Goal: Information Seeking & Learning: Understand process/instructions

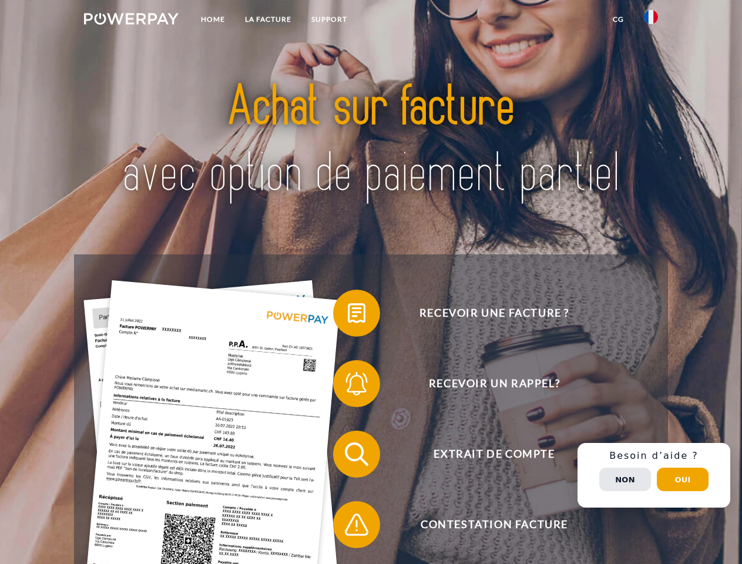
click at [131, 21] on img at bounding box center [131, 19] width 95 height 12
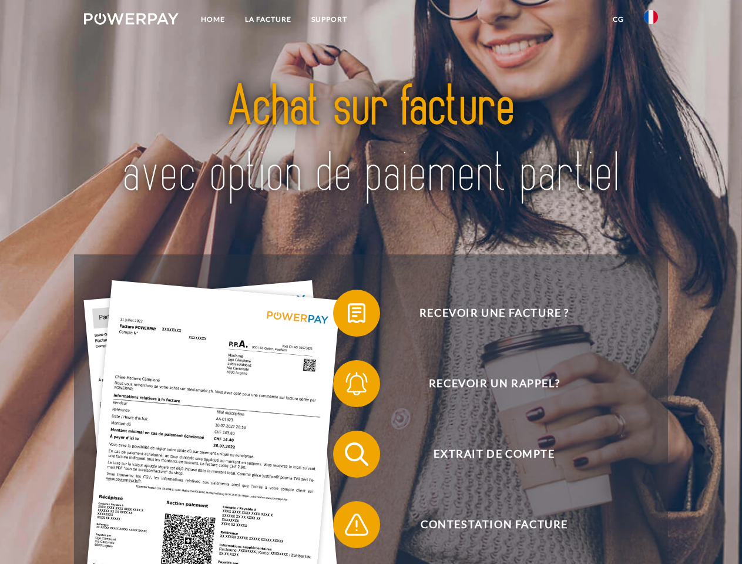
click at [651, 21] on img at bounding box center [651, 17] width 14 height 14
click at [618, 19] on link "CG" at bounding box center [618, 19] width 31 height 21
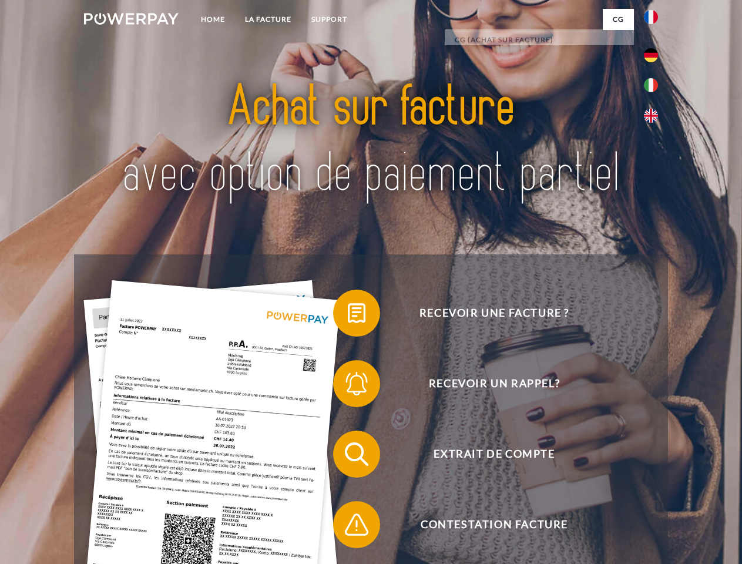
click at [348, 315] on span at bounding box center [339, 313] width 59 height 59
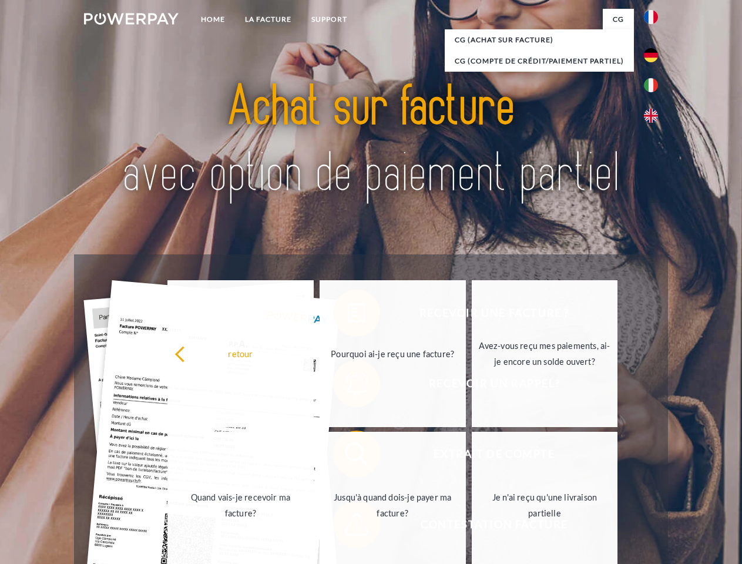
click at [348, 386] on div "Recevoir une facture ? Recevoir un rappel? Extrait de compte retour" at bounding box center [370, 489] width 593 height 470
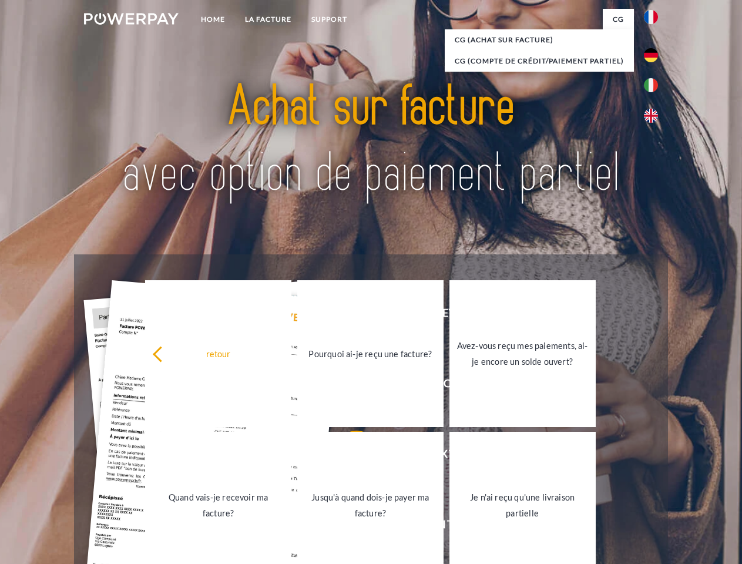
click at [348, 456] on link "Jusqu'à quand dois-je payer ma facture?" at bounding box center [370, 505] width 146 height 147
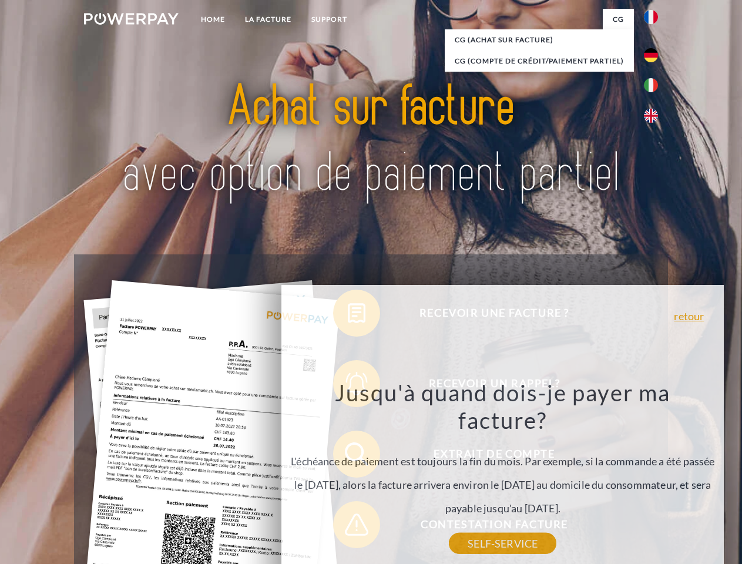
click at [348, 527] on div "Recevoir une facture ? Recevoir un rappel? Extrait de compte retour" at bounding box center [370, 489] width 593 height 470
click at [654, 475] on div "Recevoir une facture ? Recevoir un rappel? Extrait de compte retour" at bounding box center [370, 489] width 593 height 470
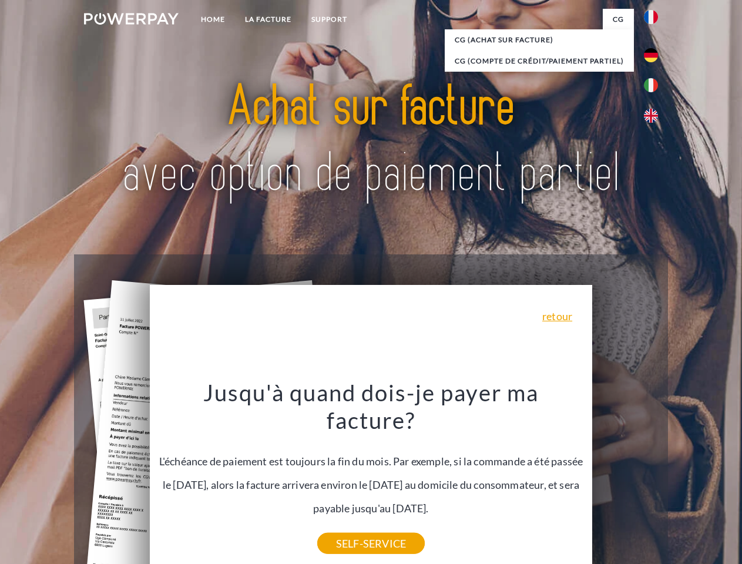
click at [625, 477] on span "Extrait de compte" at bounding box center [494, 453] width 288 height 47
click at [682, 479] on header "Home LA FACTURE Support" at bounding box center [371, 405] width 742 height 811
